Goal: Task Accomplishment & Management: Manage account settings

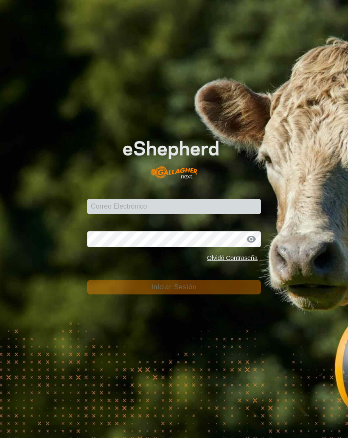
click at [201, 201] on input "Correo Electrónico" at bounding box center [174, 206] width 174 height 15
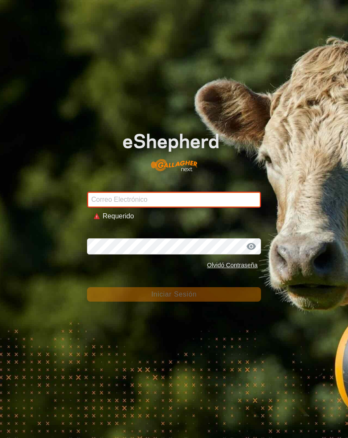
type input "[EMAIL_ADDRESS][DOMAIN_NAME]"
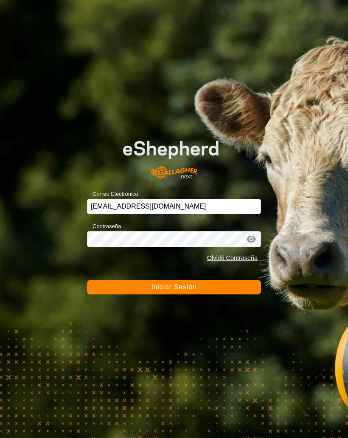
click at [213, 284] on button "Iniciar Sesión" at bounding box center [174, 287] width 174 height 14
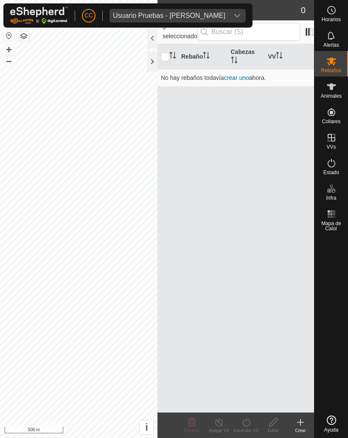
click at [218, 14] on div "Usuario Pruebas - [PERSON_NAME]" at bounding box center [169, 15] width 113 height 7
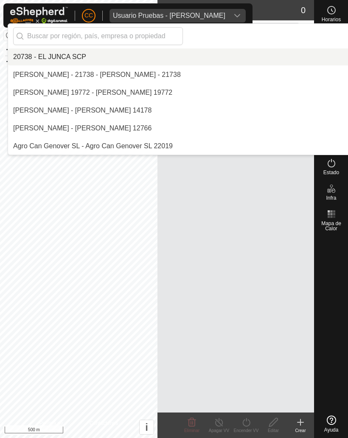
scroll to position [6121, 0]
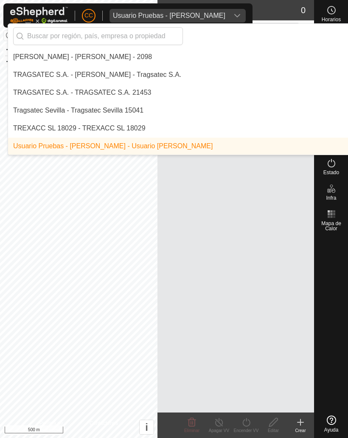
click at [115, 36] on input "text" at bounding box center [98, 36] width 170 height 18
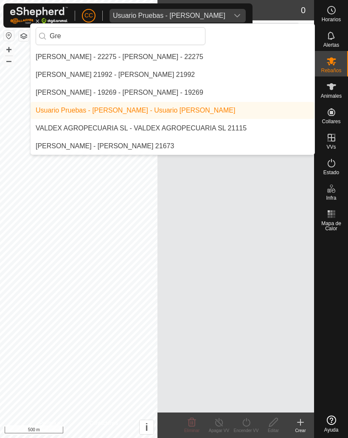
scroll to position [0, 0]
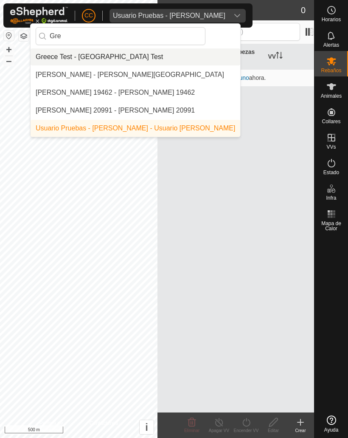
type input "Gre"
click at [101, 54] on div "Greece Test - [GEOGRAPHIC_DATA] Test" at bounding box center [99, 57] width 127 height 10
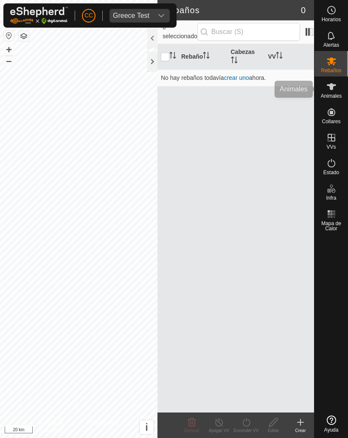
click at [334, 93] on span "Animales" at bounding box center [331, 95] width 21 height 5
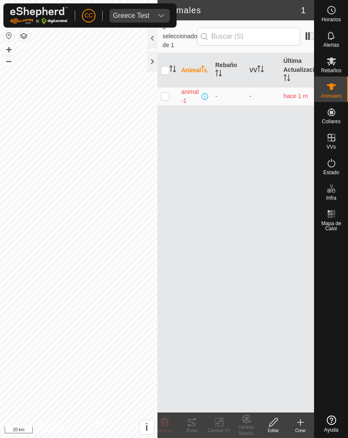
click at [281, 92] on td "hace 1 m" at bounding box center [297, 96] width 34 height 18
click at [184, 88] on span "animal-1" at bounding box center [190, 97] width 19 height 18
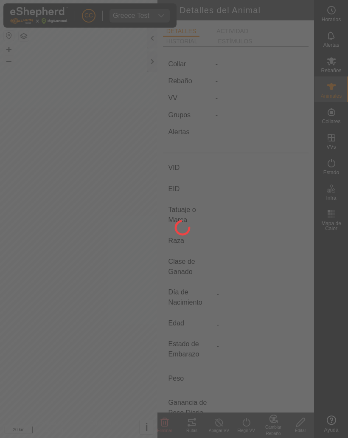
type input "animal-1"
type input "-"
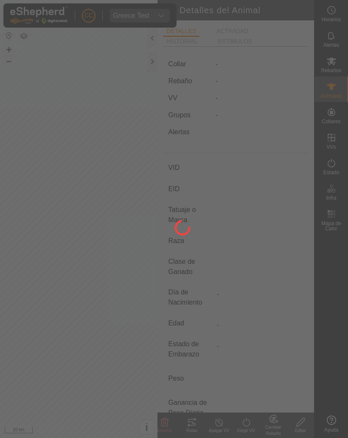
type input "0 kg"
type input "-"
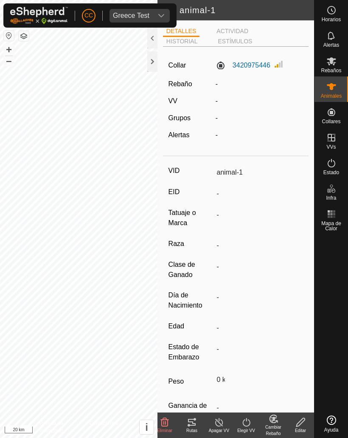
click at [255, 65] on label "3420975446" at bounding box center [243, 65] width 55 height 10
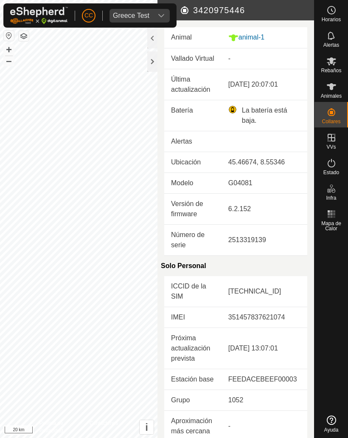
click at [269, 88] on div "[DATE] 20:07:01" at bounding box center [265, 84] width 72 height 10
click at [279, 91] on td "[DATE] 20:07:01" at bounding box center [265, 84] width 86 height 31
click at [150, 60] on div at bounding box center [152, 61] width 10 height 20
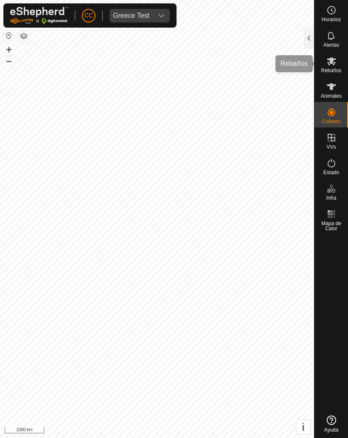
click at [335, 62] on icon at bounding box center [332, 61] width 10 height 10
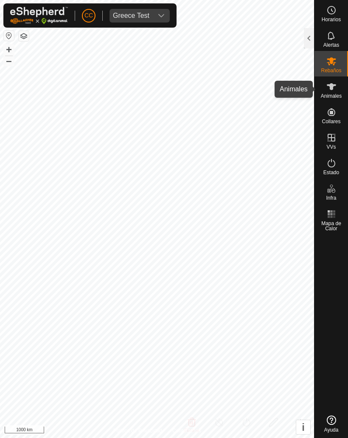
click at [335, 92] on es-animals-svg-icon at bounding box center [331, 87] width 15 height 14
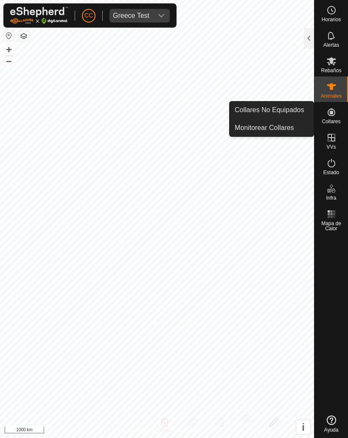
click at [294, 133] on span "Monitorear Collares" at bounding box center [264, 128] width 59 height 10
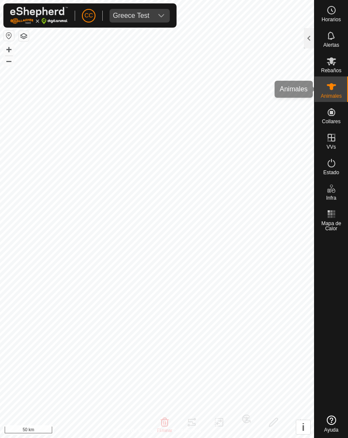
click at [335, 86] on icon at bounding box center [331, 86] width 9 height 7
click at [343, 84] on div "Animales" at bounding box center [332, 88] width 34 height 25
click at [332, 88] on icon at bounding box center [331, 86] width 9 height 7
click at [333, 86] on icon at bounding box center [331, 86] width 9 height 7
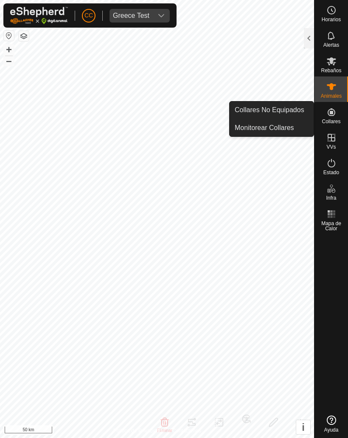
click at [305, 30] on div at bounding box center [309, 38] width 10 height 20
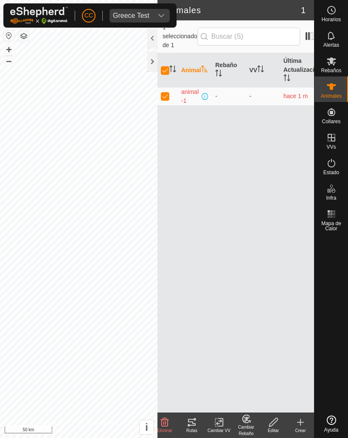
click at [193, 88] on span "animal-1" at bounding box center [190, 97] width 19 height 18
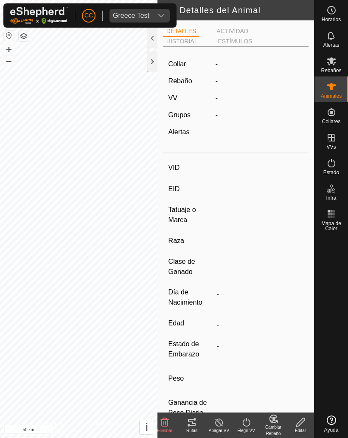
type input "animal-1"
type input "-"
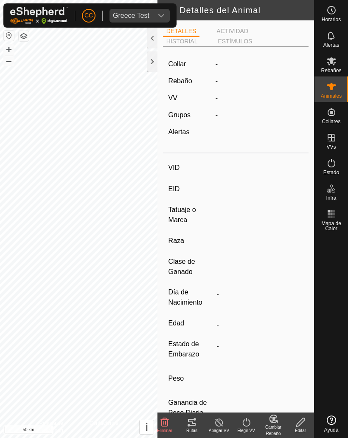
type input "0 kg"
type input "-"
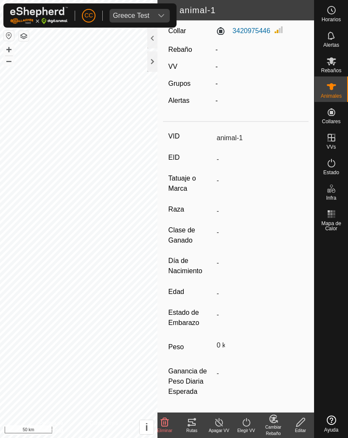
scroll to position [39, 0]
click at [338, 44] on span "Alertas" at bounding box center [332, 44] width 16 height 5
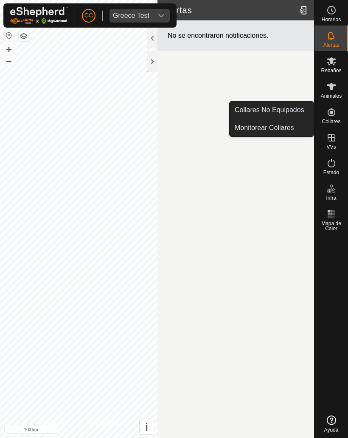
click at [251, 113] on span "Collares No Equipados" at bounding box center [270, 110] width 70 height 10
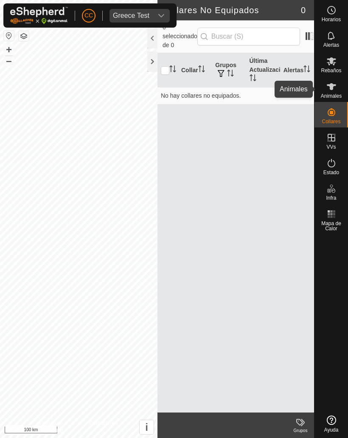
click at [331, 85] on icon at bounding box center [331, 86] width 9 height 7
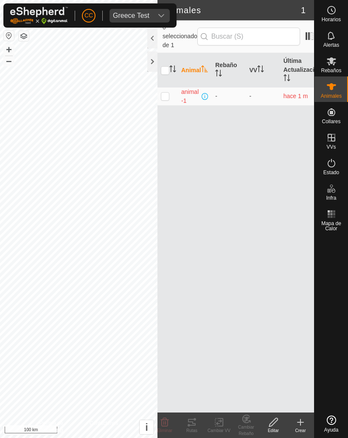
click at [195, 88] on span "animal-1" at bounding box center [190, 97] width 19 height 18
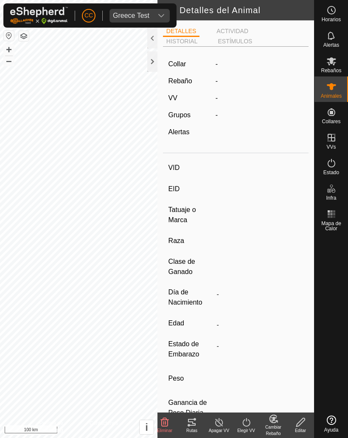
type input "animal-1"
type input "-"
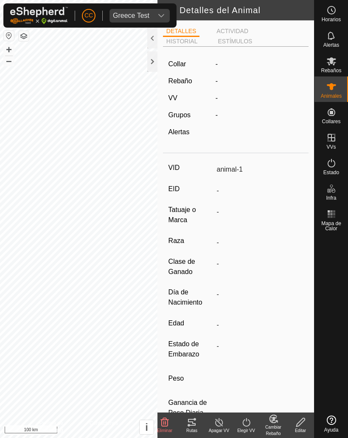
type input "0 kg"
type input "-"
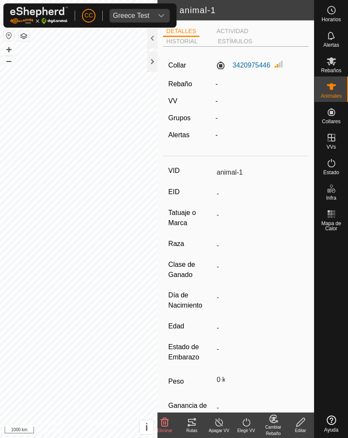
click at [194, 425] on icon at bounding box center [192, 422] width 8 height 7
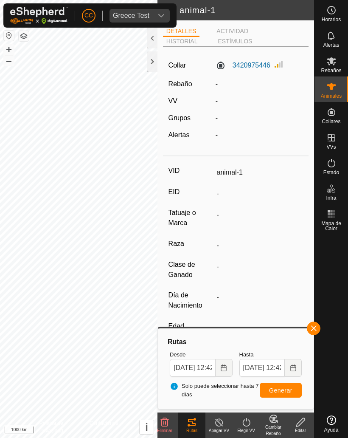
click at [181, 45] on li "HISTORIAL" at bounding box center [182, 41] width 38 height 9
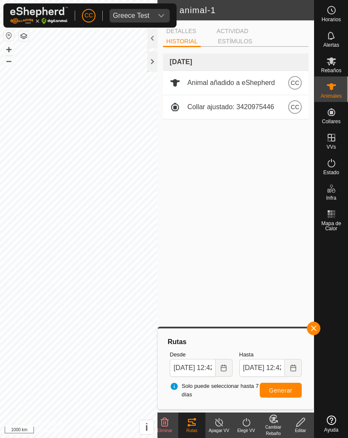
click at [237, 46] on li "ESTÍMULOS" at bounding box center [235, 41] width 41 height 9
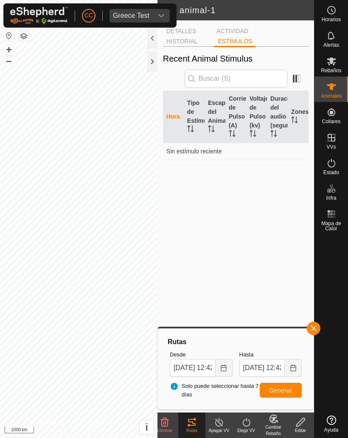
click at [232, 33] on li "ACTIVIDAD" at bounding box center [232, 31] width 39 height 9
